Goal: Task Accomplishment & Management: Complete application form

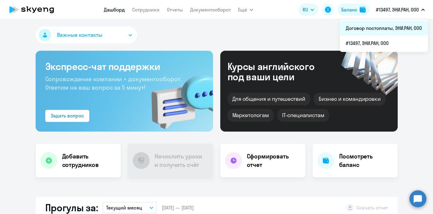
click at [386, 29] on li "Договор постоплаты, ЭНИ.РАН, ООО" at bounding box center [384, 28] width 88 height 15
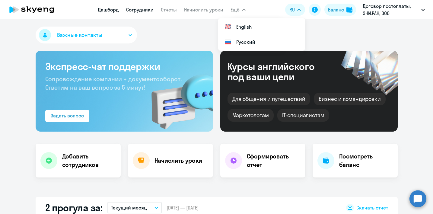
select select "30"
click at [144, 10] on link "Сотрудники" at bounding box center [139, 10] width 27 height 6
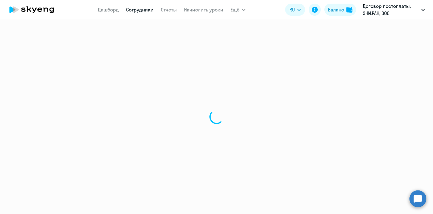
select select "30"
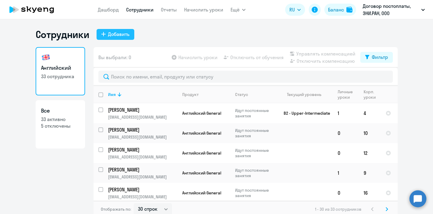
click at [115, 33] on div "Добавить" at bounding box center [118, 33] width 21 height 7
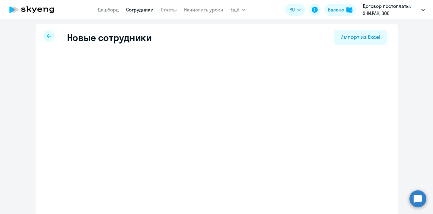
select select "english_adult_not_native_speaker"
select select "4"
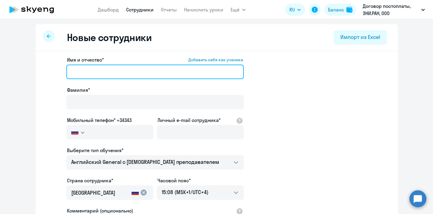
click at [112, 73] on input "Имя и отчество* Добавить себя как ученика" at bounding box center [154, 72] width 177 height 14
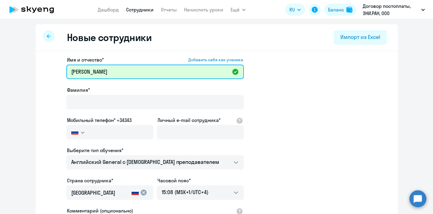
type input "[PERSON_NAME]"
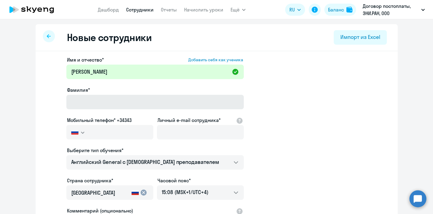
drag, startPoint x: 99, startPoint y: 112, endPoint x: 97, endPoint y: 108, distance: 4.2
click at [99, 110] on div "Имя и отчество* Добавить себя как ученика [PERSON_NAME]* Мобильный телефон* +34…" at bounding box center [154, 163] width 177 height 215
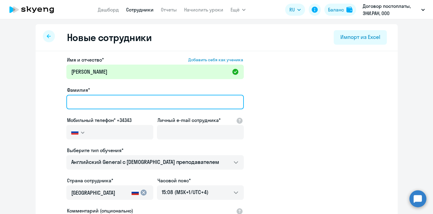
click at [93, 102] on input "Фамилия*" at bounding box center [154, 102] width 177 height 14
type input "[PERSON_NAME]"
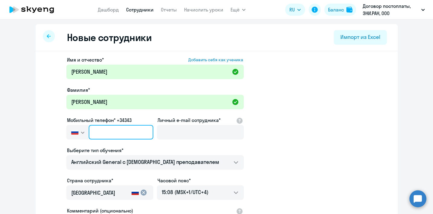
click at [122, 129] on input "text" at bounding box center [121, 132] width 64 height 14
paste input "[PHONE_NUMBER]"
type input "[PHONE_NUMBER]"
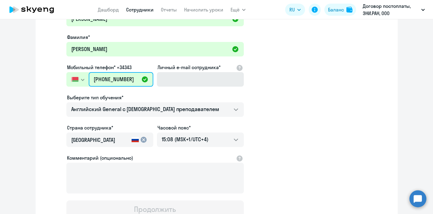
scroll to position [84, 0]
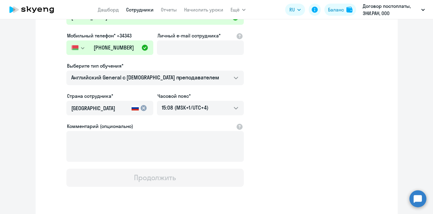
click at [99, 105] on input "[GEOGRAPHIC_DATA]" at bounding box center [100, 108] width 58 height 8
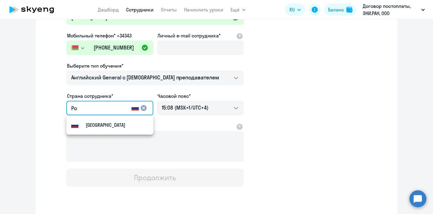
type input "Р"
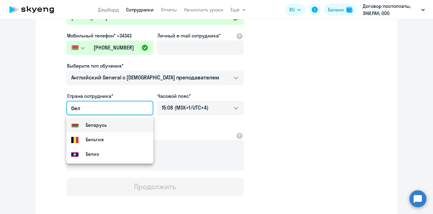
click at [102, 128] on small "Беларусь" at bounding box center [96, 124] width 21 height 7
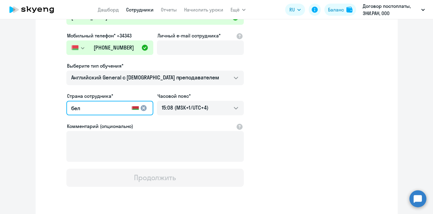
type input "Беларусь"
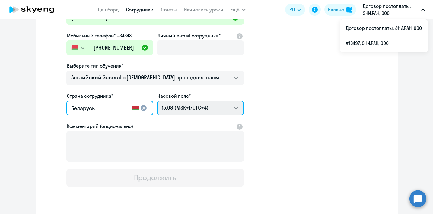
click at [219, 104] on select "00:08 (MSK-14/UTC-11) 01:08 (MSK-13/UTC-10) 02:08 (MSK-12/UTC-9) 03:08 (MSK-11/…" at bounding box center [200, 108] width 87 height 14
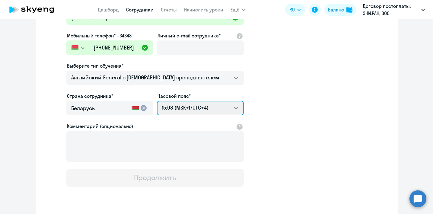
select select "3"
click at [157, 101] on select "00:08 (MSK-14/UTC-11) 01:08 (MSK-13/UTC-10) 02:08 (MSK-12/UTC-9) 03:08 (MSK-11/…" at bounding box center [200, 108] width 87 height 14
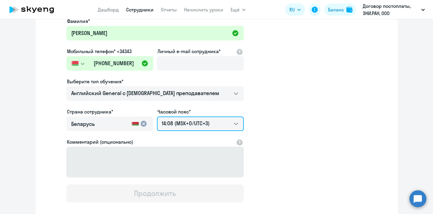
scroll to position [67, 0]
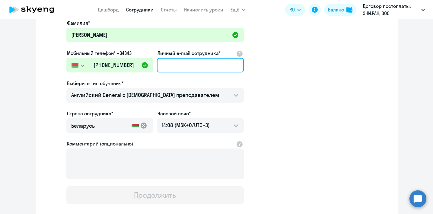
click at [189, 67] on input "Личный e-mail сотрудника*" at bounding box center [200, 65] width 87 height 14
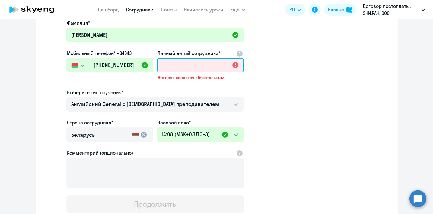
paste input "[EMAIL_ADDRESS][DOMAIN_NAME]"
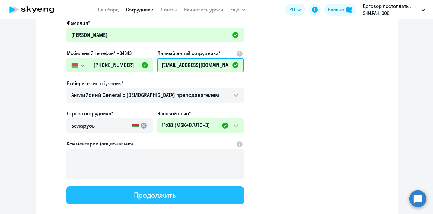
type input "[EMAIL_ADDRESS][DOMAIN_NAME]"
click at [183, 199] on button "Продолжить" at bounding box center [154, 195] width 177 height 18
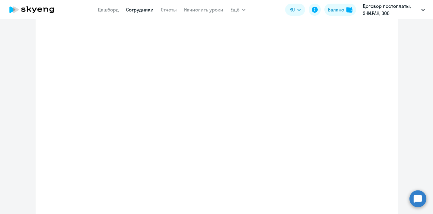
select select "english_adult_not_native_speaker"
select select "3"
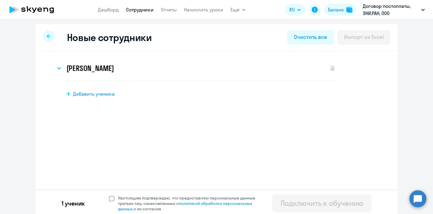
click at [112, 198] on span at bounding box center [111, 198] width 5 height 5
click at [109, 195] on input "Настоящим подтверждаю, что предоставляю персональные данные третьих лиц, ознако…" at bounding box center [109, 195] width 0 height 0
checkbox input "true"
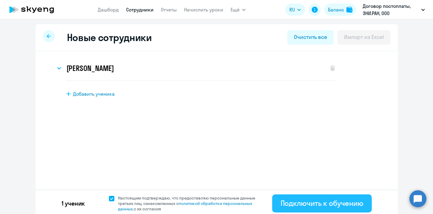
click at [354, 205] on div "Подключить к обучению" at bounding box center [322, 203] width 83 height 10
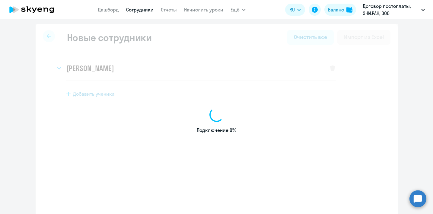
select select "english_adult_not_native_speaker"
select select "4"
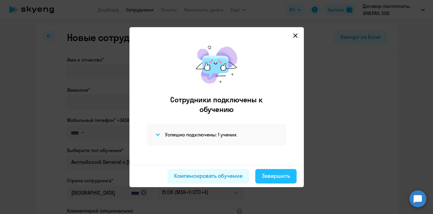
click at [279, 175] on div "Завершить" at bounding box center [276, 176] width 28 height 8
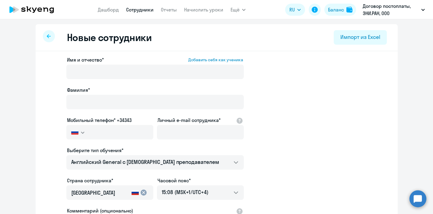
select select "30"
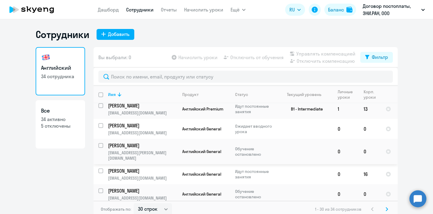
scroll to position [182, 0]
